Goal: Check status

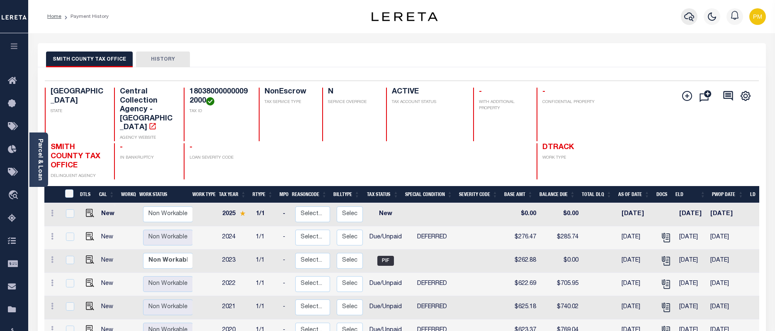
click at [691, 19] on icon "button" at bounding box center [689, 17] width 10 height 10
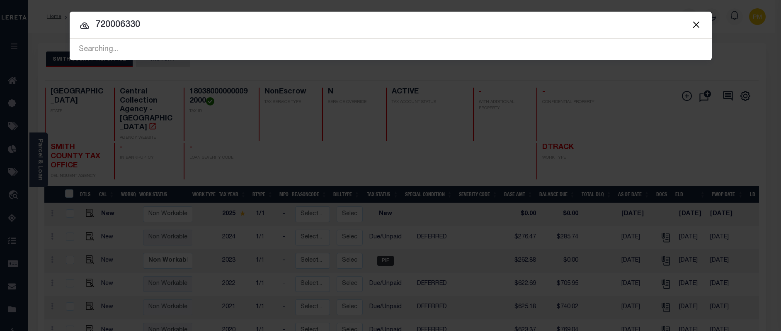
type input "720006330"
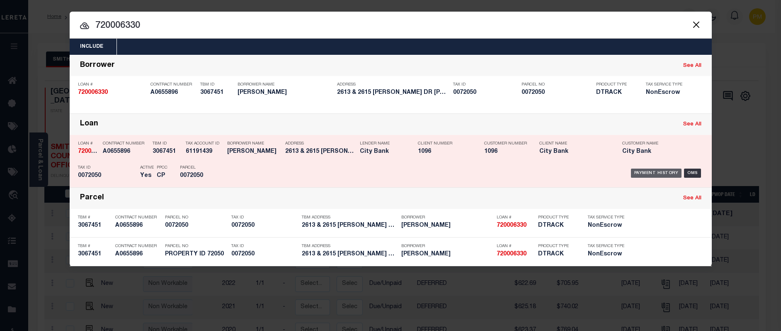
click at [660, 174] on div "Payment History" at bounding box center [656, 172] width 51 height 9
